Goal: Transaction & Acquisition: Purchase product/service

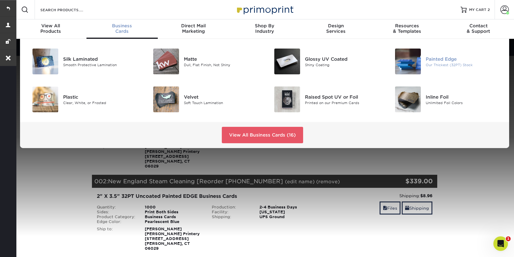
click at [438, 59] on div "Painted Edge" at bounding box center [464, 59] width 76 height 7
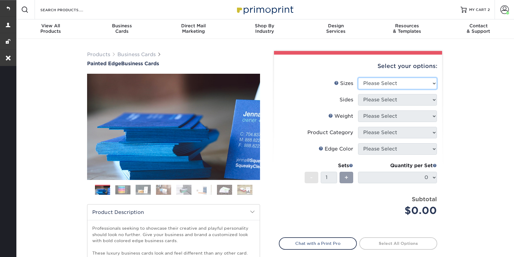
click at [385, 84] on select "Please Select 2" x 3.5" - Standard 2.125" x 3.375" - European 2.5" x 2.5" - Squ…" at bounding box center [397, 84] width 79 height 12
select select "2.00x3.50"
click at [358, 78] on select "Please Select 2" x 3.5" - Standard 2.125" x 3.375" - European 2.5" x 2.5" - Squ…" at bounding box center [397, 84] width 79 height 12
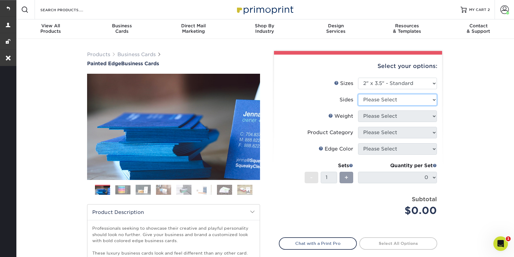
click at [406, 104] on select "Please Select Print Both Sides Print Front Only" at bounding box center [397, 100] width 79 height 12
select select "13abbda7-1d64-4f25-8bb2-c179b224825d"
click at [358, 94] on select "Please Select Print Both Sides Print Front Only" at bounding box center [397, 100] width 79 height 12
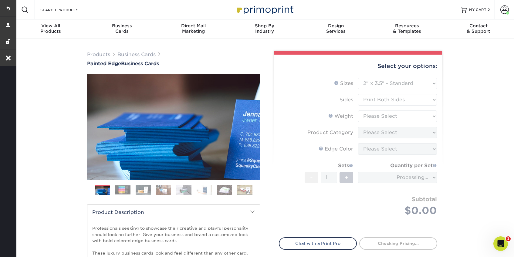
click at [397, 118] on form "Sizes Help Sizes Please Select 2" x 3.5" - Standard 2.125" x 3.375" - European …" at bounding box center [358, 154] width 158 height 153
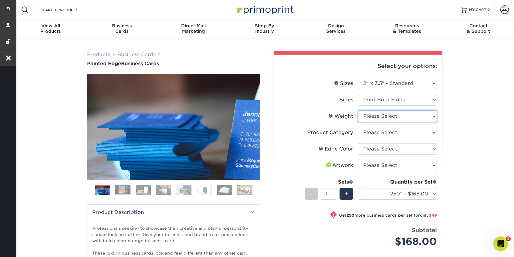
click at [396, 119] on select "Please Select 32PTUC" at bounding box center [397, 117] width 79 height 12
select select "32PTUC"
click at [358, 111] on select "Please Select 32PTUC" at bounding box center [397, 117] width 79 height 12
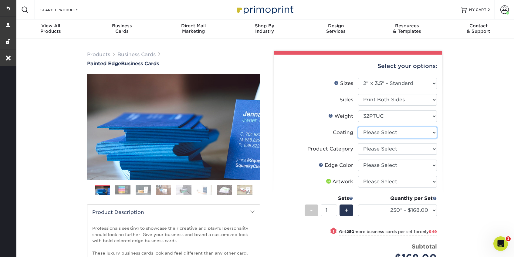
click at [405, 132] on select at bounding box center [397, 133] width 79 height 12
select select "3e7618de-abca-4bda-9f97-8b9129e913d8"
click at [358, 127] on select at bounding box center [397, 133] width 79 height 12
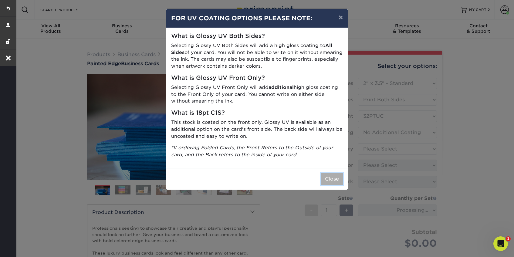
click at [329, 181] on button "Close" at bounding box center [332, 179] width 22 height 12
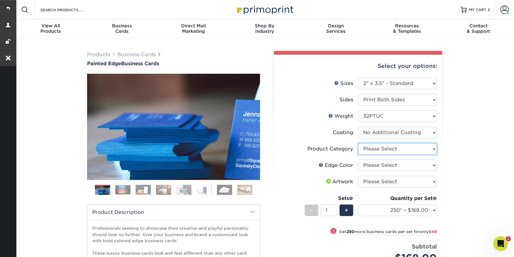
click at [412, 148] on select "Please Select Business Cards" at bounding box center [397, 149] width 79 height 12
select select "3b5148f1-0588-4f88-a218-97bcfdce65c1"
click at [358, 143] on select "Please Select Business Cards" at bounding box center [397, 149] width 79 height 12
click at [405, 167] on select "Please Select Charcoal Black Brown Blue Pearlescent Blue Pearlescent Gold Pearl…" at bounding box center [397, 166] width 79 height 12
select select "211cd225-22d2-46f5-b9be-c5fa0d34557d"
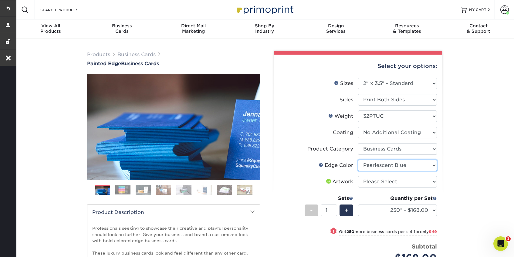
click at [358, 160] on select "Please Select Charcoal Black Brown Blue Pearlescent Blue Pearlescent Gold Pearl…" at bounding box center [397, 166] width 79 height 12
click at [398, 184] on select "Please Select I will upload files I need a design - $100" at bounding box center [397, 182] width 79 height 12
select select "upload"
click at [358, 176] on select "Please Select I will upload files I need a design - $100" at bounding box center [397, 182] width 79 height 12
click at [395, 209] on select "250* – $168.00 500* – $217.00 1000* – $339.00" at bounding box center [397, 211] width 79 height 12
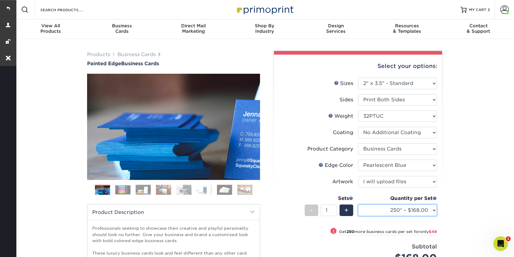
click at [410, 213] on select "250* – $168.00 500* – $217.00 1000* – $339.00" at bounding box center [397, 211] width 79 height 12
select select "500* – $217.00"
click at [358, 205] on select "250* – $168.00 500* – $217.00 1000* – $339.00" at bounding box center [397, 211] width 79 height 12
click at [6, 9] on link at bounding box center [8, 8] width 16 height 16
